Goal: Use online tool/utility: Utilize a website feature to perform a specific function

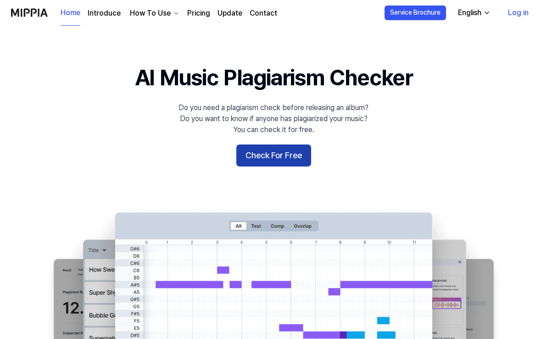
click at [261, 152] on button "Check For Free" at bounding box center [273, 156] width 75 height 22
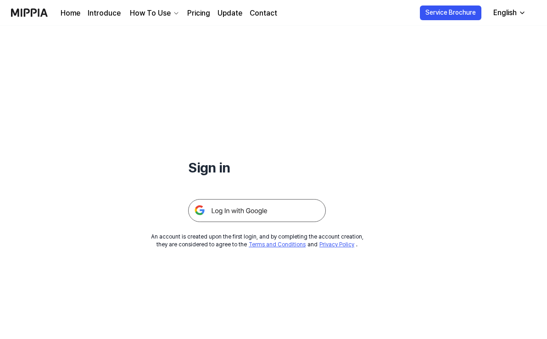
click at [237, 213] on img at bounding box center [257, 210] width 138 height 23
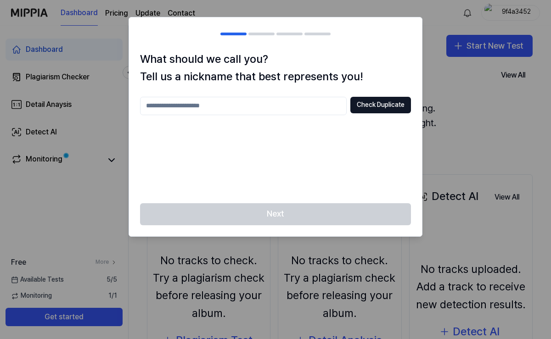
click at [290, 104] on input "text" at bounding box center [243, 106] width 207 height 18
type input "********"
click at [383, 97] on button "Check Duplicate" at bounding box center [380, 105] width 61 height 17
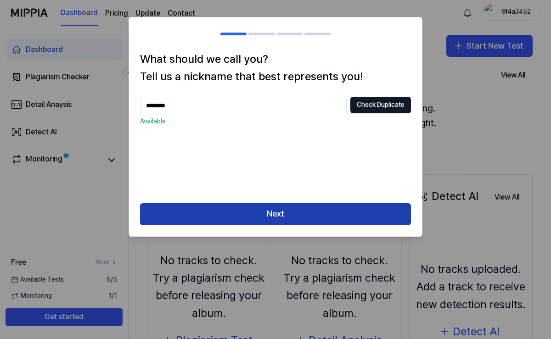
click at [317, 205] on button "Next" at bounding box center [275, 214] width 271 height 22
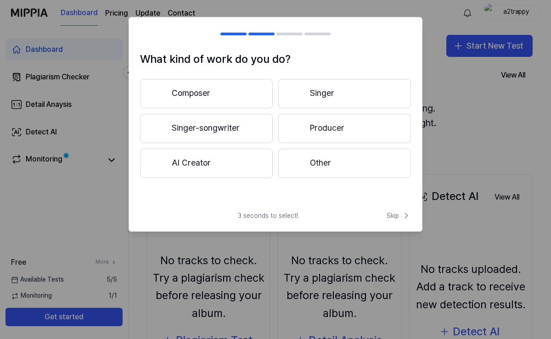
click at [304, 96] on button "Singer" at bounding box center [344, 93] width 133 height 29
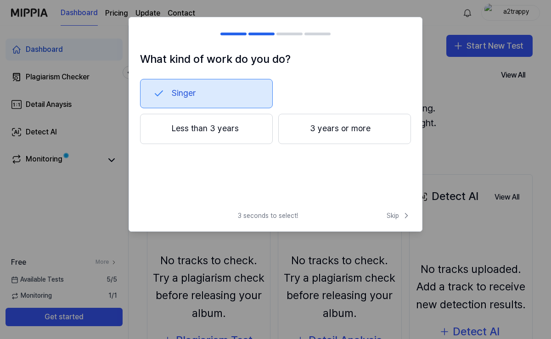
click at [303, 130] on button "3 years or more" at bounding box center [344, 129] width 133 height 30
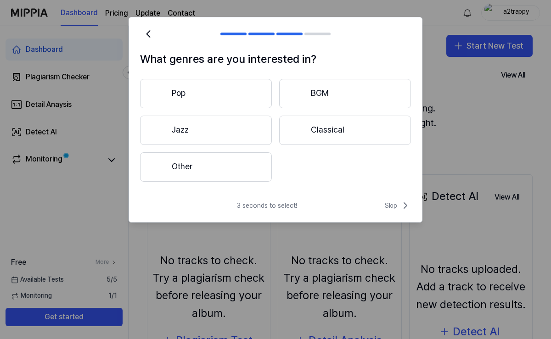
click at [305, 102] on button "BGM" at bounding box center [345, 93] width 132 height 29
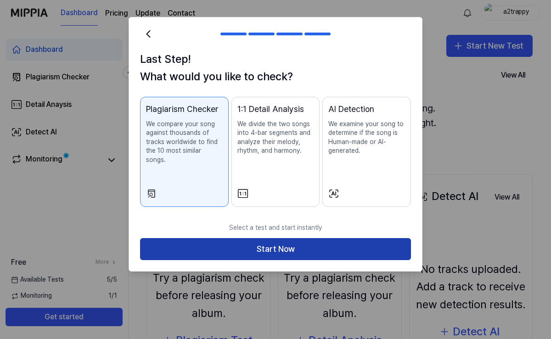
click at [282, 238] on button "Start Now" at bounding box center [275, 249] width 271 height 22
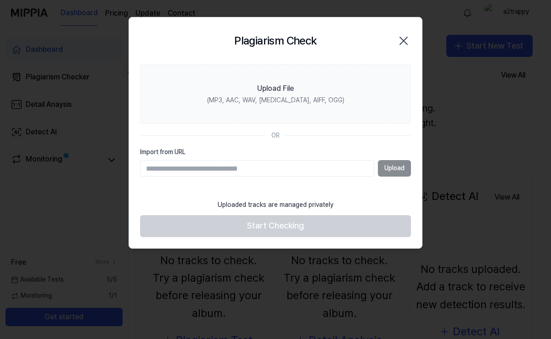
paste input "**********"
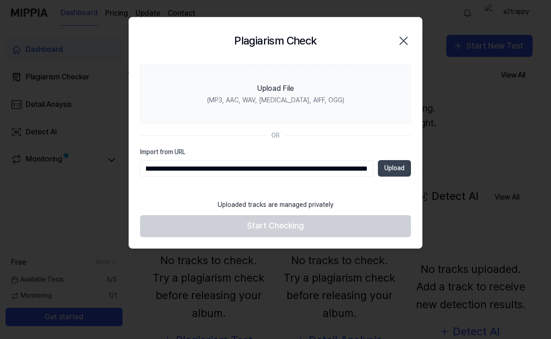
type input "**********"
click at [382, 168] on button "Upload" at bounding box center [394, 168] width 33 height 17
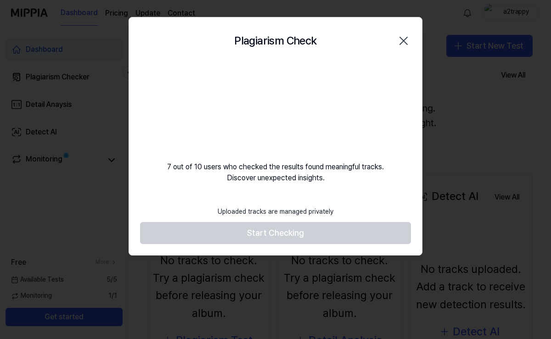
click at [318, 237] on footer "Uploaded tracks are managed privately Start Checking" at bounding box center [275, 223] width 271 height 42
click at [281, 122] on video at bounding box center [275, 108] width 88 height 88
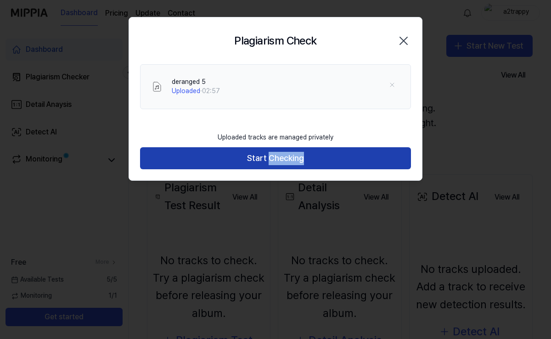
click at [361, 148] on button "Start Checking" at bounding box center [275, 158] width 271 height 22
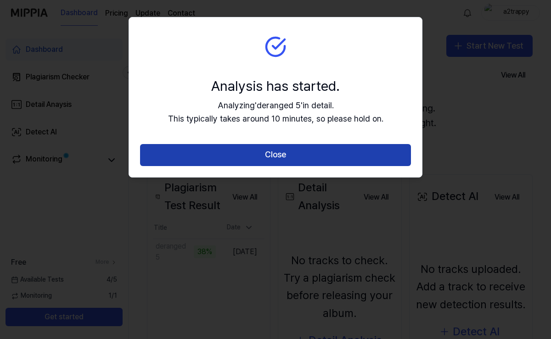
click at [334, 148] on button "Close" at bounding box center [275, 155] width 271 height 22
